Goal: Find contact information: Find contact information

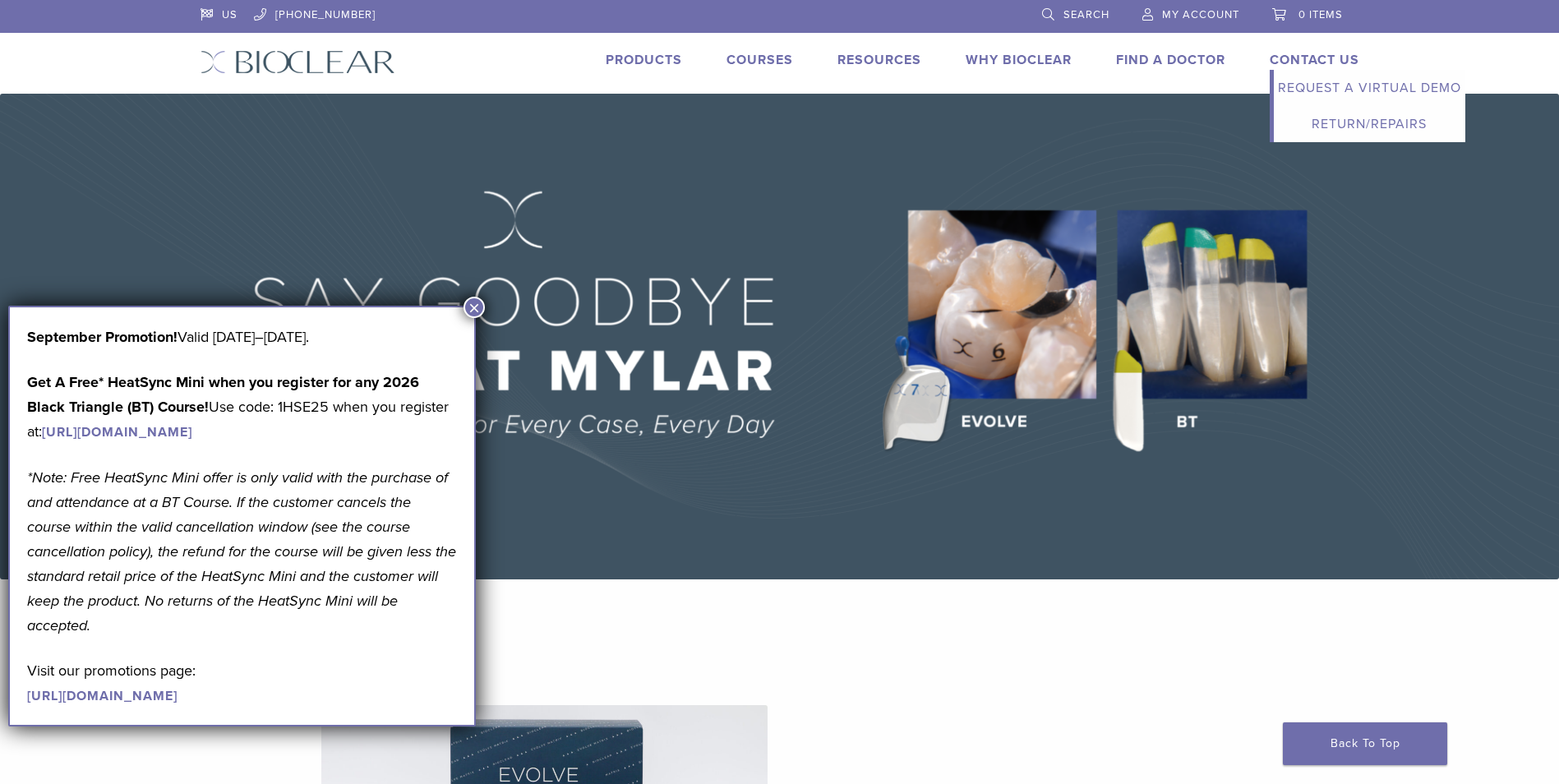
click at [1301, 65] on link "Contact Us" at bounding box center [1314, 60] width 90 height 16
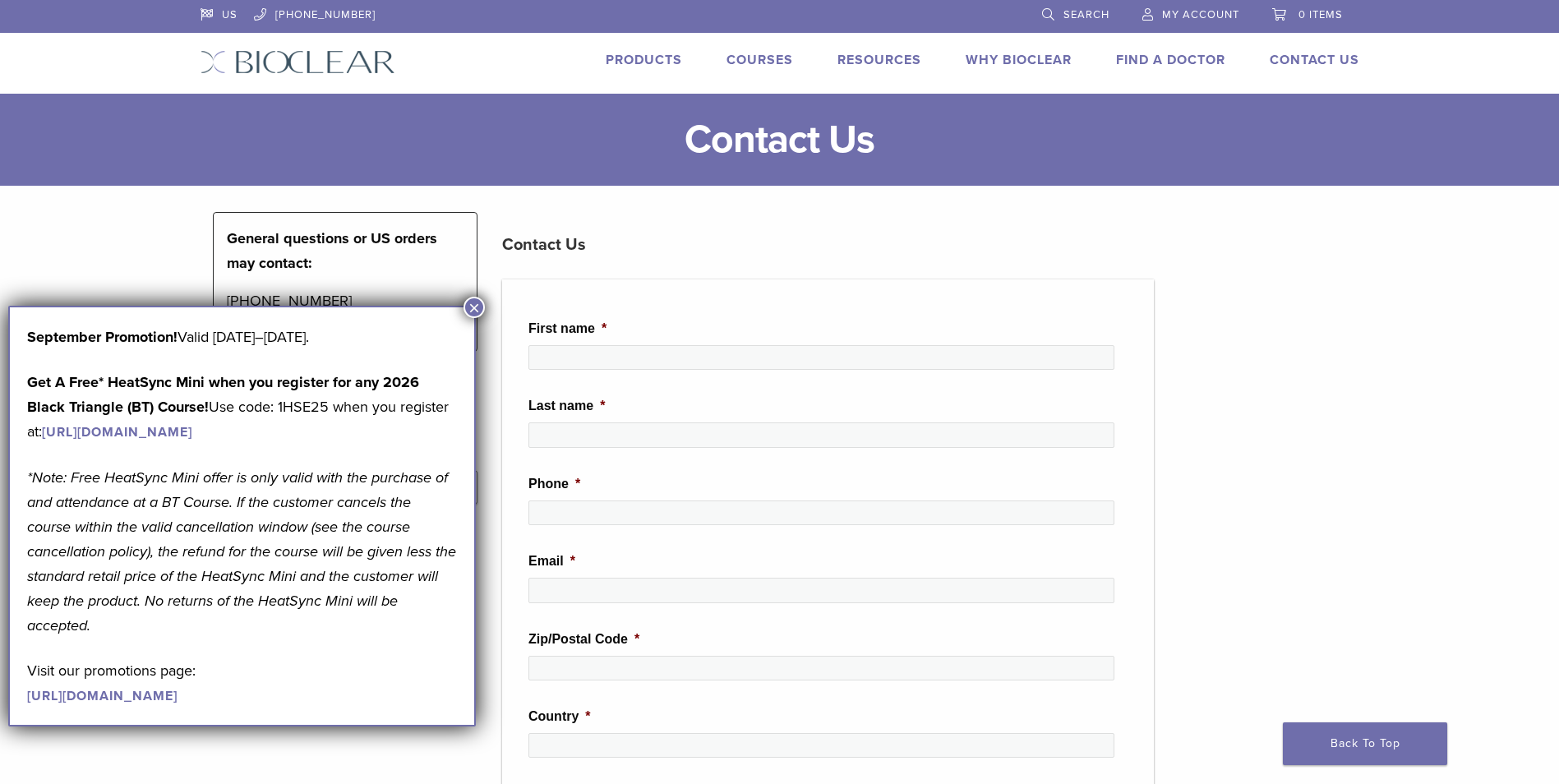
click at [474, 300] on button "×" at bounding box center [474, 307] width 22 height 22
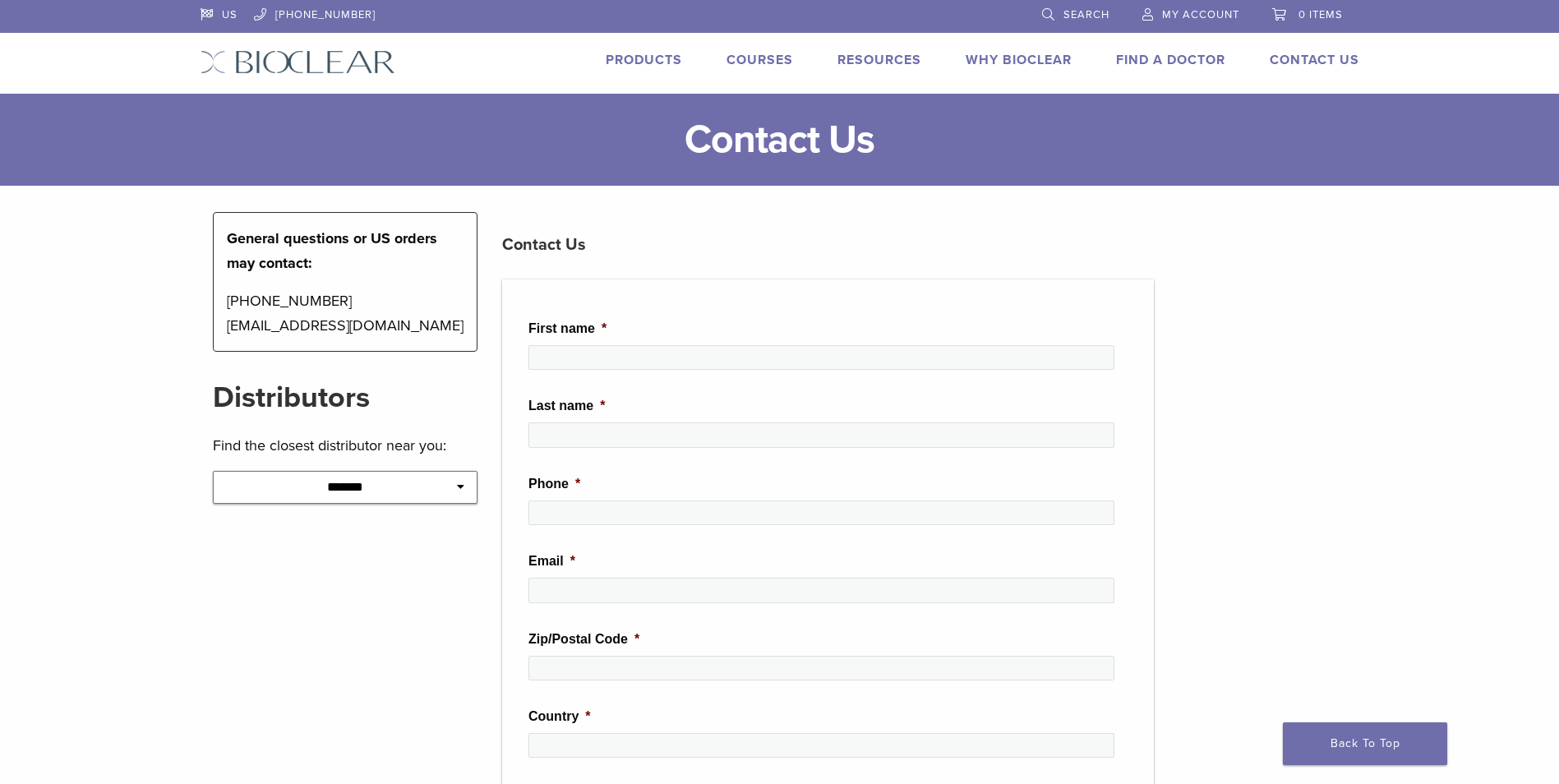
drag, startPoint x: 326, startPoint y: 300, endPoint x: 220, endPoint y: 307, distance: 106.2
click at [220, 307] on div "General questions or US orders may contact: [PHONE_NUMBER] [EMAIL_ADDRESS][DOMA…" at bounding box center [345, 282] width 265 height 140
drag, startPoint x: 423, startPoint y: 323, endPoint x: 227, endPoint y: 323, distance: 196.0
click at [227, 323] on p "[PHONE_NUMBER] [EMAIL_ADDRESS][DOMAIN_NAME]" at bounding box center [345, 313] width 238 height 49
click at [373, 405] on h2 "Distributors" at bounding box center [345, 398] width 265 height 40
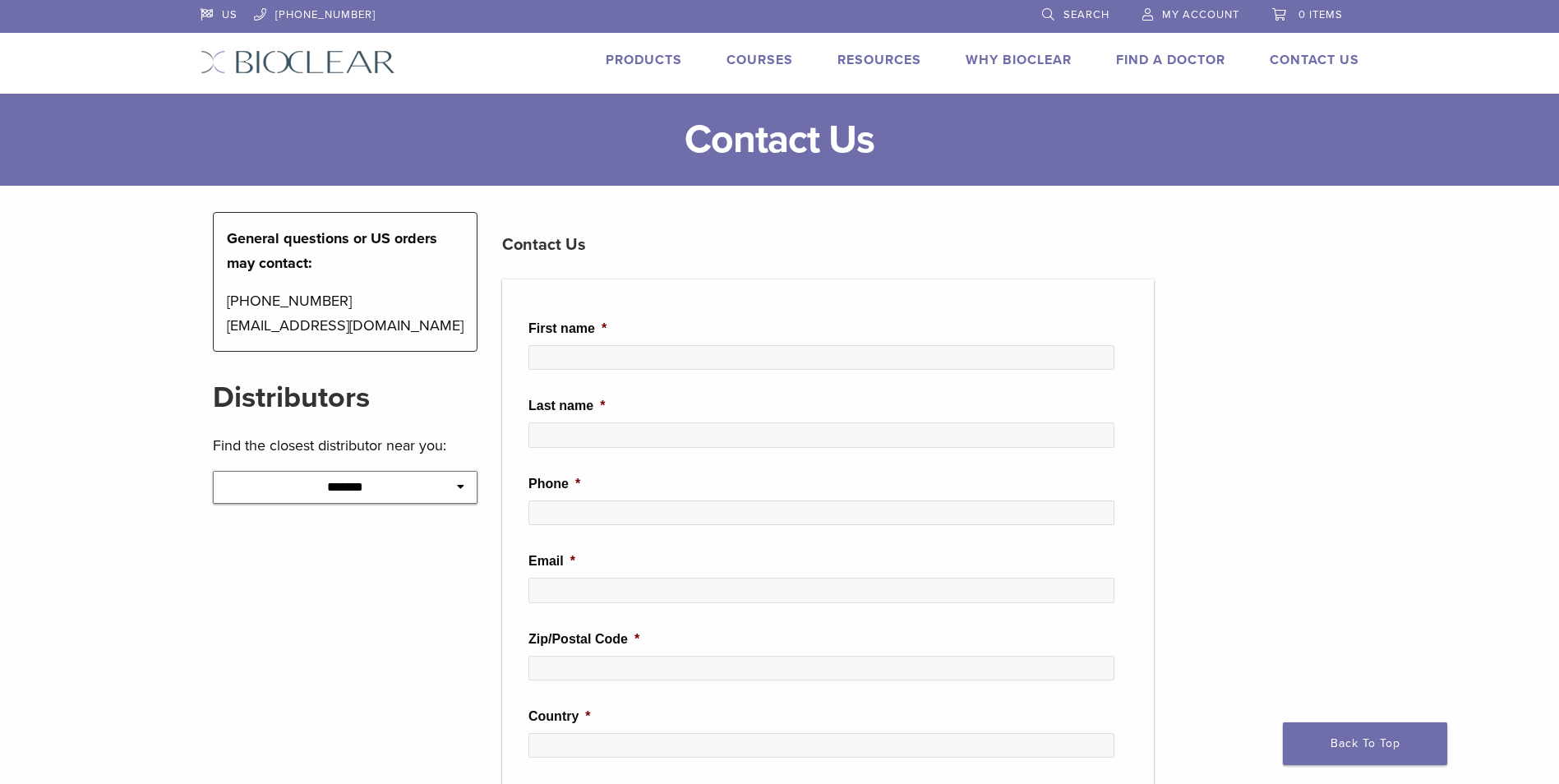
drag, startPoint x: 447, startPoint y: 322, endPoint x: 223, endPoint y: 325, distance: 224.0
click at [223, 325] on div "General questions or US orders may contact: [PHONE_NUMBER] [EMAIL_ADDRESS][DOMA…" at bounding box center [345, 282] width 265 height 140
click at [412, 324] on p "[PHONE_NUMBER] [EMAIL_ADDRESS][DOMAIN_NAME]" at bounding box center [345, 313] width 238 height 49
drag, startPoint x: 424, startPoint y: 327, endPoint x: 183, endPoint y: 316, distance: 241.3
click at [183, 316] on main "**********" at bounding box center [779, 677] width 1559 height 1168
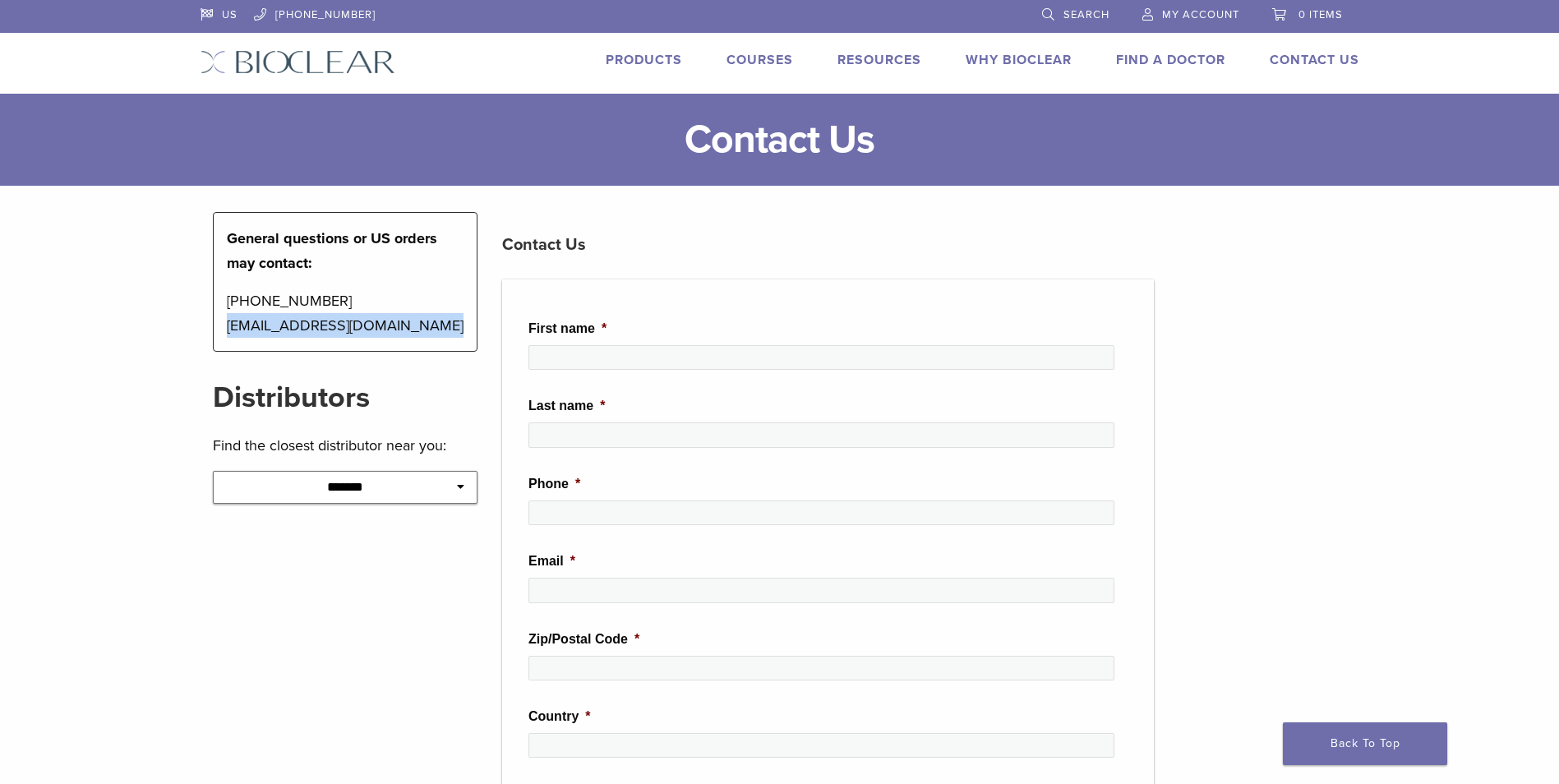
drag, startPoint x: 183, startPoint y: 316, endPoint x: 262, endPoint y: 328, distance: 79.9
click at [431, 320] on p "[PHONE_NUMBER] [EMAIL_ADDRESS][DOMAIN_NAME]" at bounding box center [345, 313] width 238 height 49
drag, startPoint x: 431, startPoint y: 320, endPoint x: 216, endPoint y: 318, distance: 215.0
click at [216, 318] on div "General questions or US orders may contact: [PHONE_NUMBER] [EMAIL_ADDRESS][DOMA…" at bounding box center [345, 282] width 265 height 140
click at [372, 329] on p "[PHONE_NUMBER] [EMAIL_ADDRESS][DOMAIN_NAME]" at bounding box center [345, 313] width 238 height 49
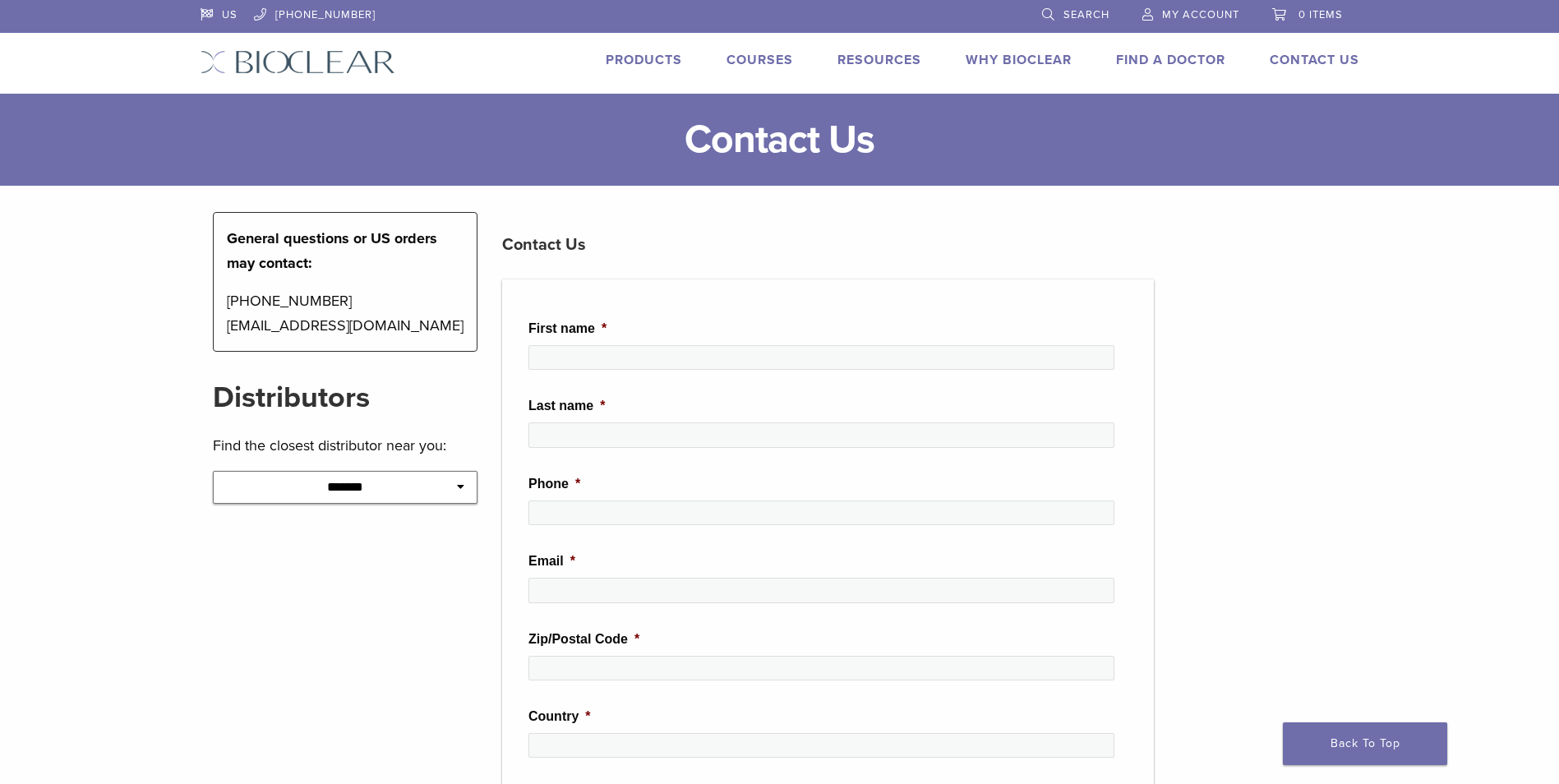
drag, startPoint x: 425, startPoint y: 324, endPoint x: 224, endPoint y: 323, distance: 201.0
click at [224, 323] on div "General questions or US orders may contact: [PHONE_NUMBER] [EMAIL_ADDRESS][DOMA…" at bounding box center [345, 282] width 265 height 140
